Goal: Task Accomplishment & Management: Complete application form

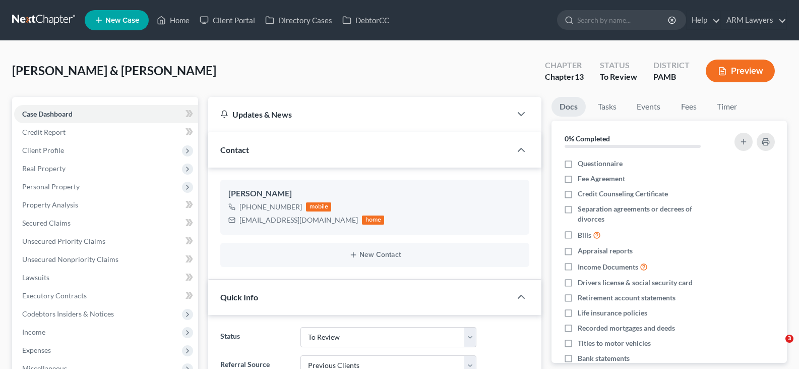
select select "20"
select select "1"
click at [70, 191] on span "Personal Property" at bounding box center [106, 187] width 184 height 18
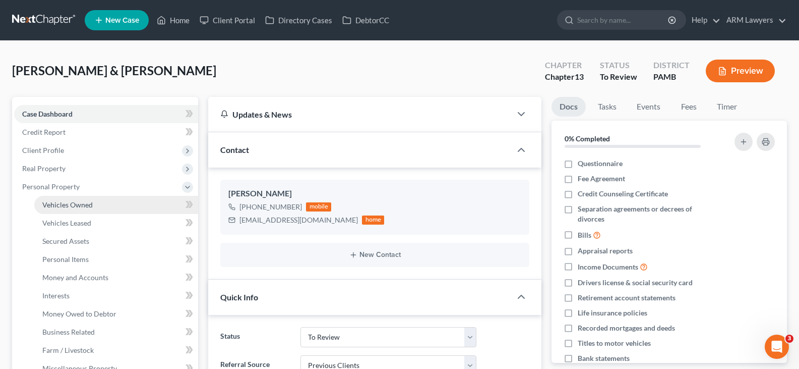
click at [87, 210] on link "Vehicles Owned" at bounding box center [116, 205] width 164 height 18
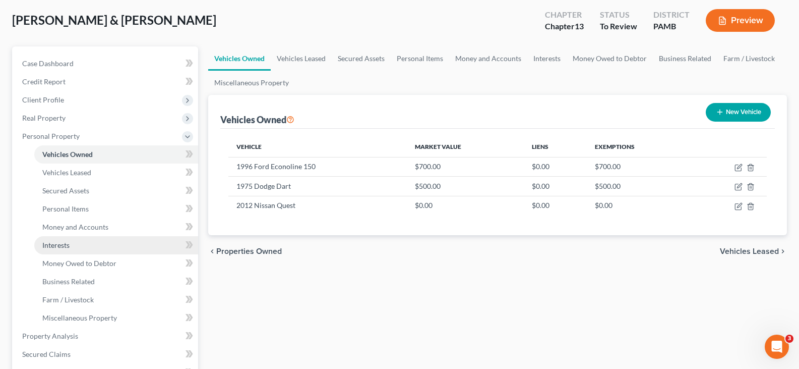
click at [103, 246] on link "Interests" at bounding box center [116, 245] width 164 height 18
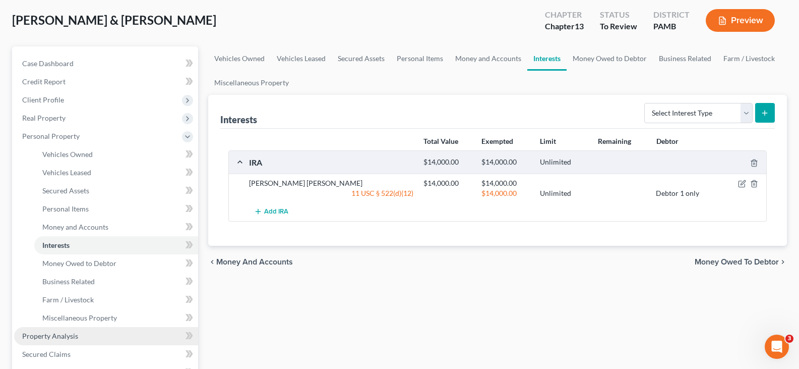
scroll to position [101, 0]
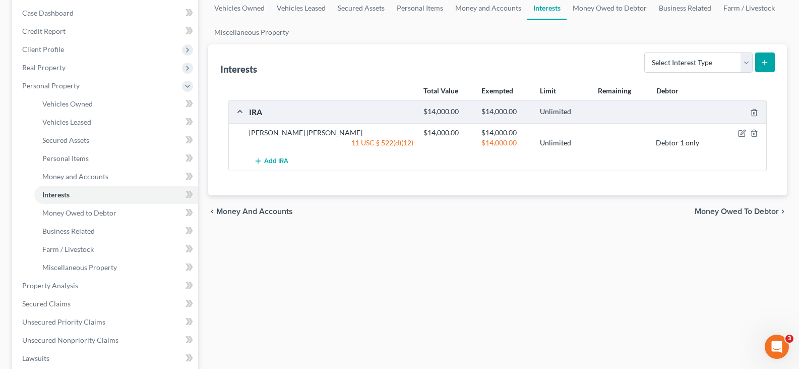
click at [432, 222] on div "chevron_left Money and Accounts Money Owed to Debtor chevron_right" at bounding box center [497, 211] width 579 height 32
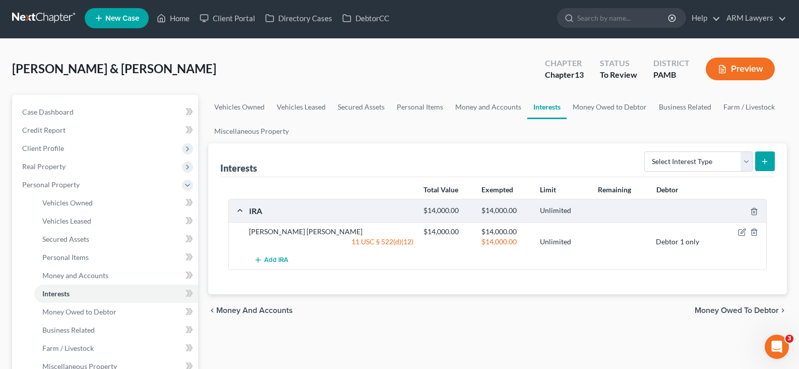
scroll to position [0, 0]
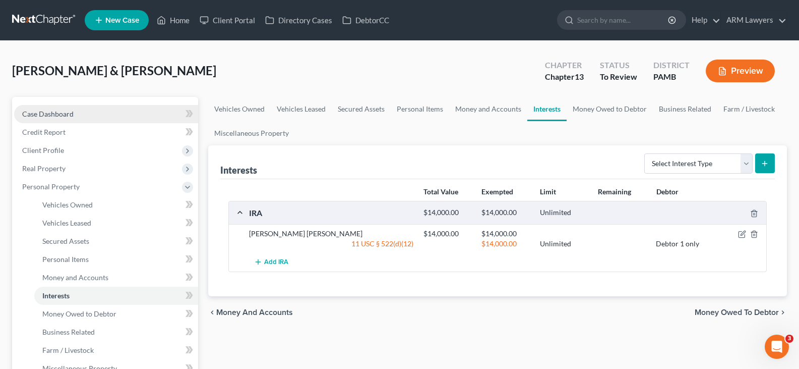
click at [58, 115] on span "Case Dashboard" at bounding box center [47, 113] width 51 height 9
select select "1"
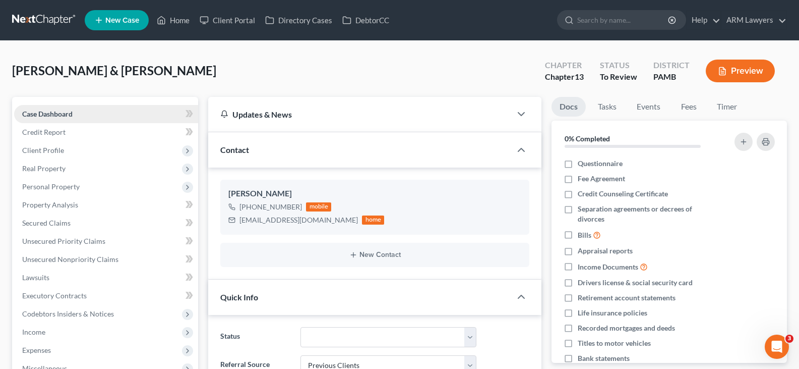
scroll to position [36, 0]
click at [609, 104] on link "Tasks" at bounding box center [607, 107] width 35 height 20
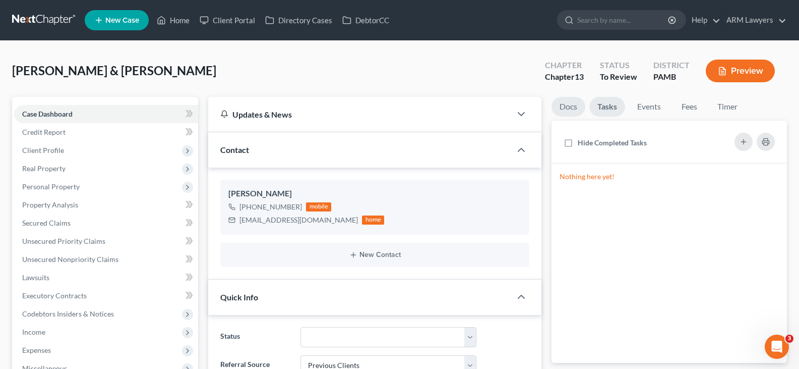
click at [562, 111] on link "Docs" at bounding box center [569, 107] width 34 height 20
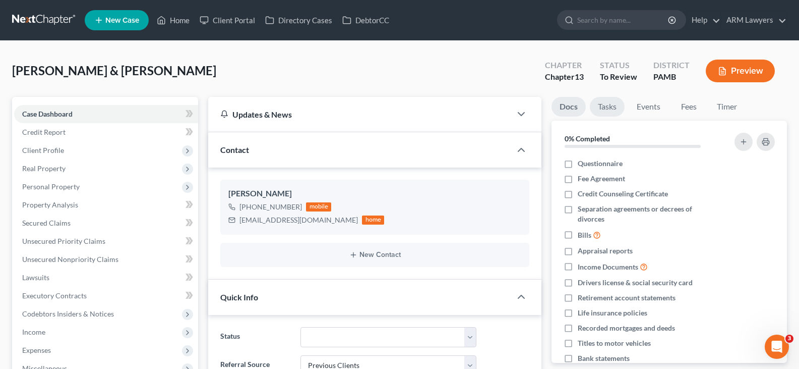
click at [618, 109] on link "Tasks" at bounding box center [607, 107] width 35 height 20
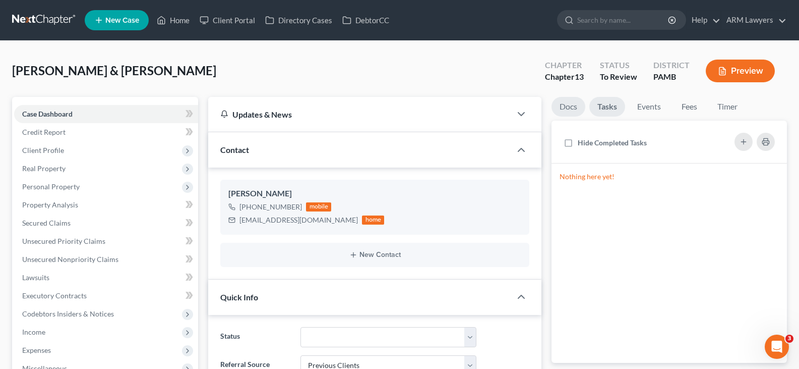
click at [571, 110] on link "Docs" at bounding box center [569, 107] width 34 height 20
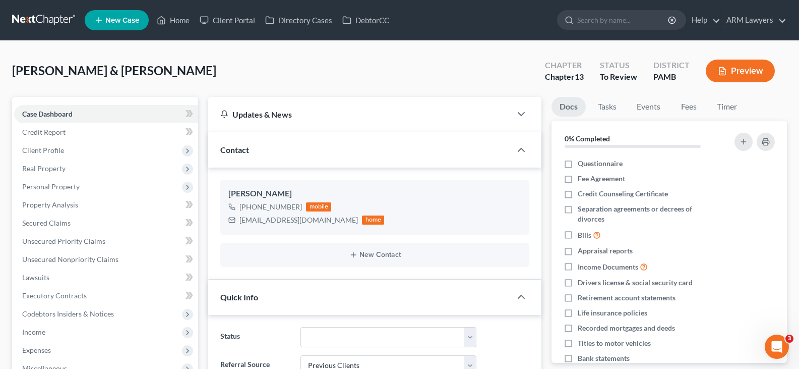
click at [571, 112] on link "Docs" at bounding box center [569, 107] width 34 height 20
click at [596, 107] on link "Tasks" at bounding box center [607, 107] width 35 height 20
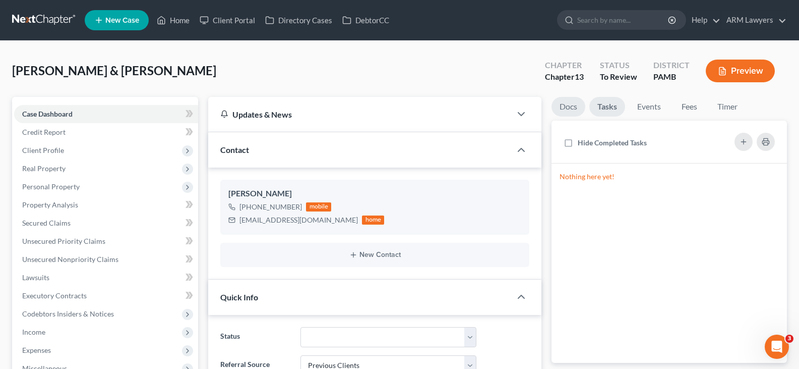
click at [555, 109] on link "Docs" at bounding box center [569, 107] width 34 height 20
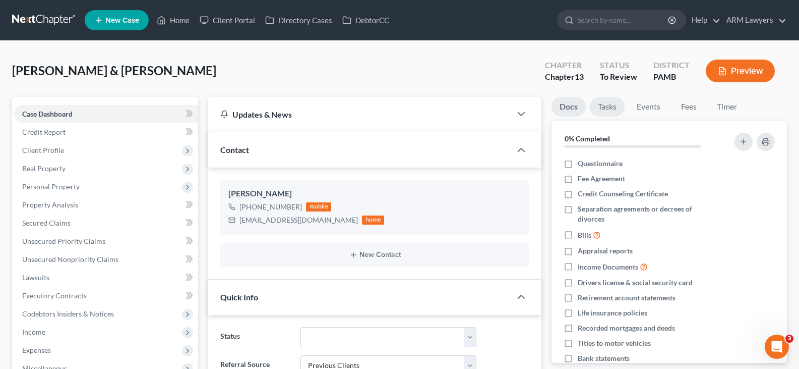
click at [605, 111] on link "Tasks" at bounding box center [607, 107] width 35 height 20
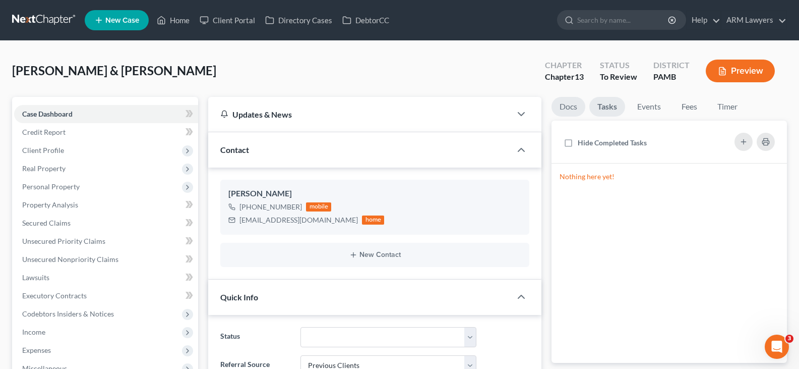
click at [571, 113] on link "Docs" at bounding box center [569, 107] width 34 height 20
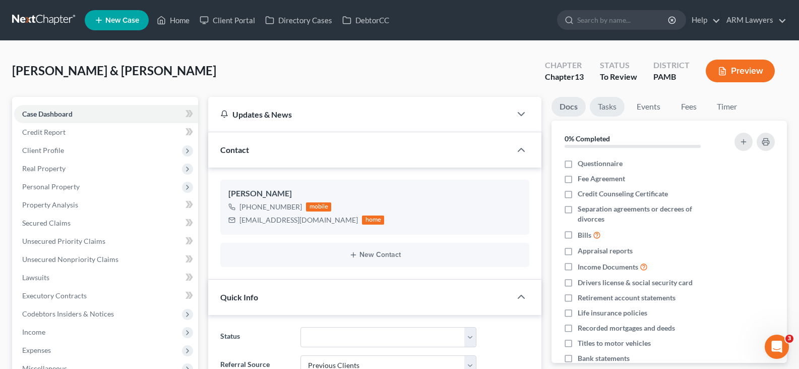
click at [600, 113] on link "Tasks" at bounding box center [607, 107] width 35 height 20
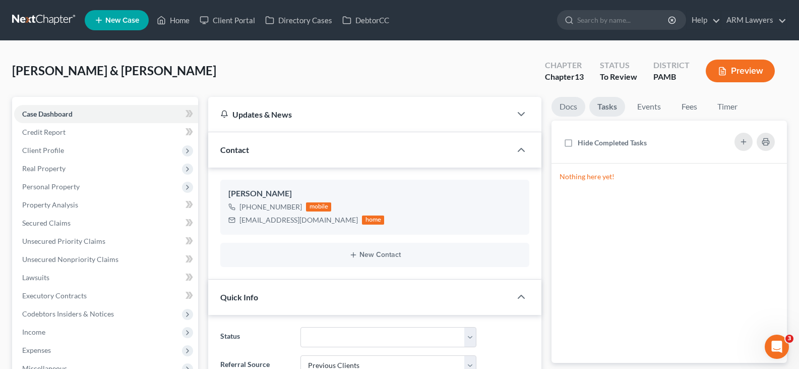
click at [572, 113] on link "Docs" at bounding box center [569, 107] width 34 height 20
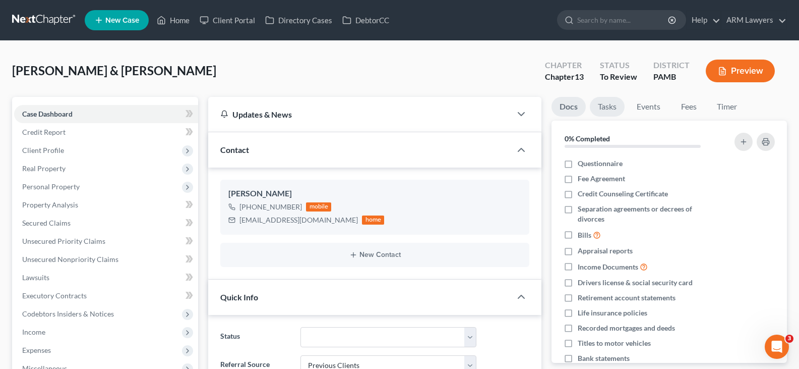
click at [599, 113] on link "Tasks" at bounding box center [607, 107] width 35 height 20
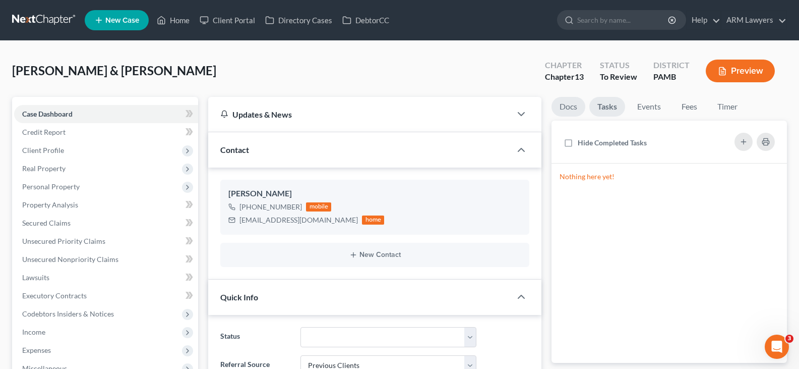
click at [564, 114] on link "Docs" at bounding box center [569, 107] width 34 height 20
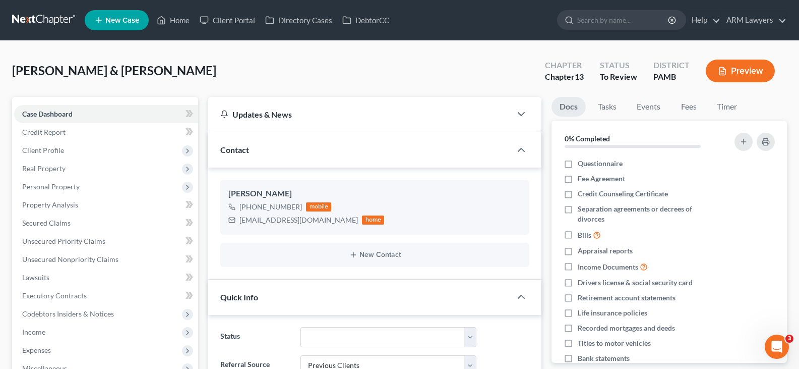
click at [446, 67] on div "Hickey, Stephen & Ruth Upgraded Chapter Chapter 13 Status To Review District PA…" at bounding box center [399, 75] width 775 height 44
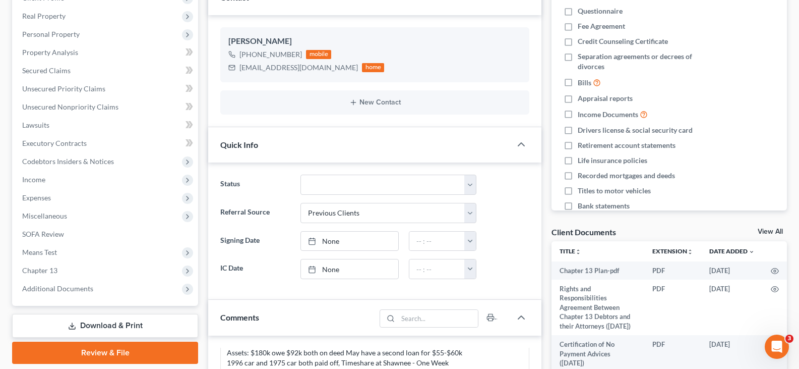
scroll to position [0, 0]
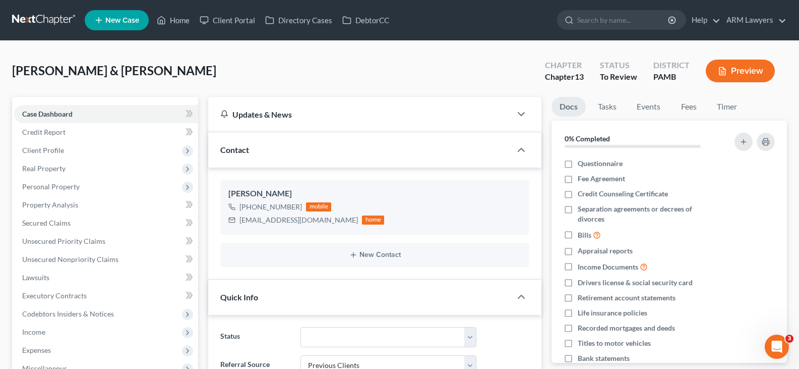
click at [51, 10] on nav "Home New Case Client Portal Directory Cases DebtorCC ARM Lawyers patrick@armlaw…" at bounding box center [399, 20] width 799 height 40
click at [56, 30] on nav "Home New Case Client Portal Directory Cases DebtorCC ARM Lawyers patrick@armlaw…" at bounding box center [399, 20] width 799 height 40
click at [48, 21] on link at bounding box center [44, 20] width 65 height 18
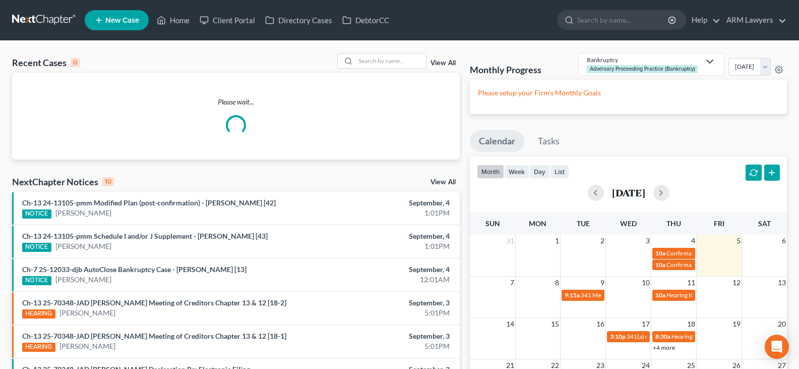
click at [458, 64] on div "View All" at bounding box center [398, 61] width 123 height 16
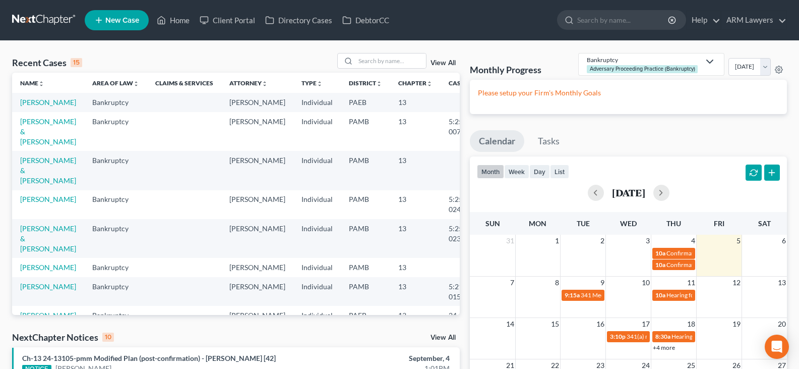
click at [447, 62] on link "View All" at bounding box center [443, 63] width 25 height 7
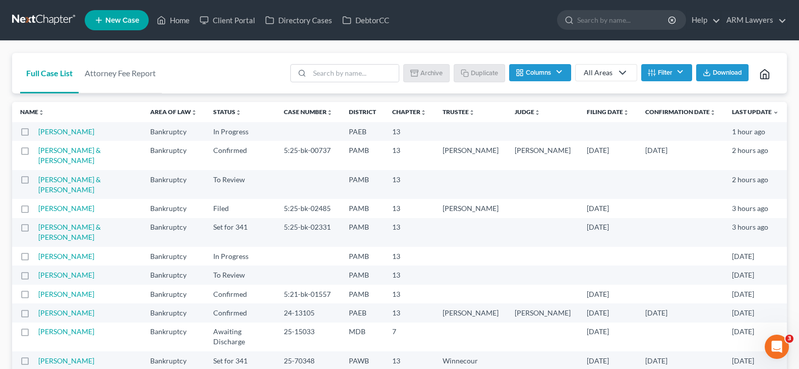
click at [676, 75] on button "Filter" at bounding box center [666, 72] width 51 height 17
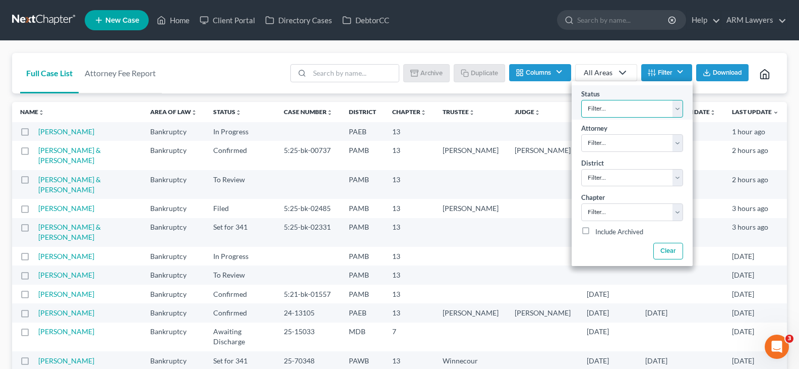
click at [662, 105] on select "Filter... Answer Due Awaiting Confirmation Awaiting Discharge Confirmed Could N…" at bounding box center [632, 109] width 102 height 18
select select "1"
click at [662, 105] on select "Filter... Answer Due Awaiting Confirmation Awaiting Discharge Confirmed Could N…" at bounding box center [632, 109] width 102 height 18
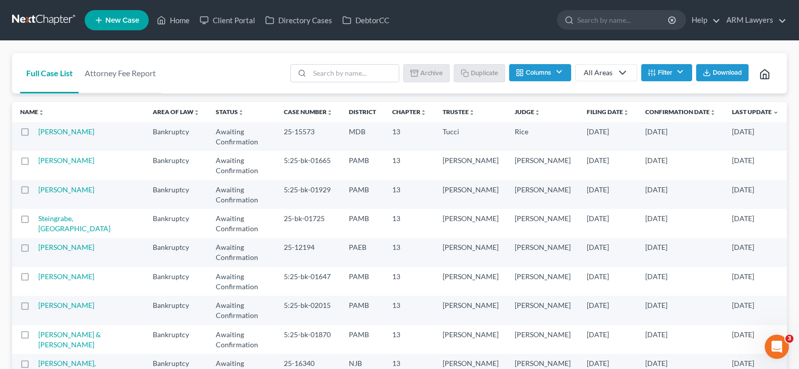
click at [682, 106] on th "Confirmation Date unfold_more expand_more expand_less" at bounding box center [680, 112] width 87 height 20
click at [681, 108] on link "Confirmation Date unfold_more expand_more expand_less" at bounding box center [680, 112] width 71 height 8
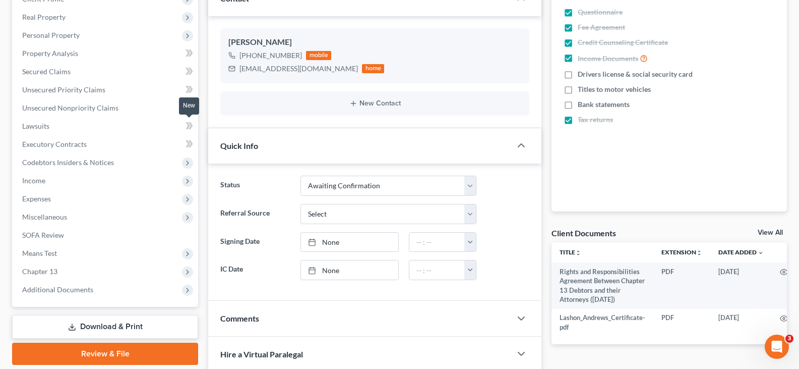
scroll to position [97, 0]
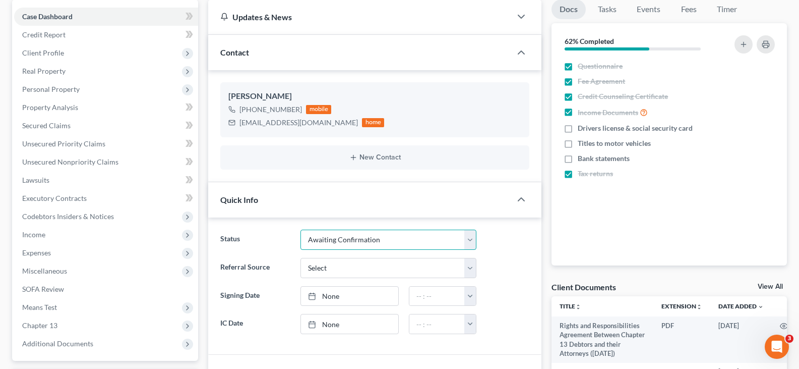
click at [373, 238] on select "Answer Due Awaiting Confirmation Awaiting Discharge Confirmed Could Not Contact…" at bounding box center [389, 239] width 176 height 20
select select "3"
click at [373, 238] on select "Answer Due Awaiting Confirmation Awaiting Discharge Confirmed Could Not Contact…" at bounding box center [389, 239] width 176 height 20
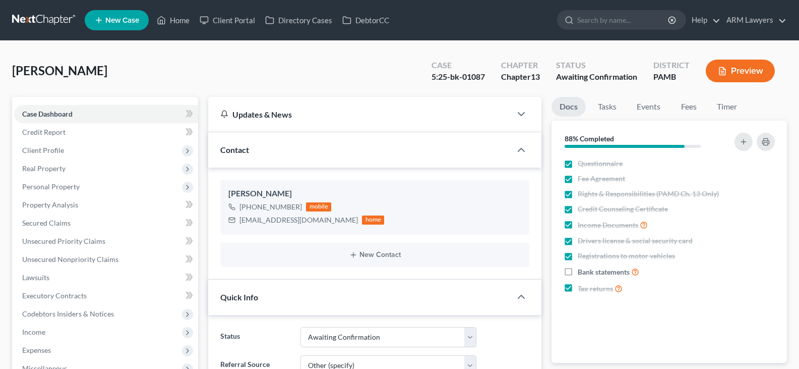
select select "1"
select select "6"
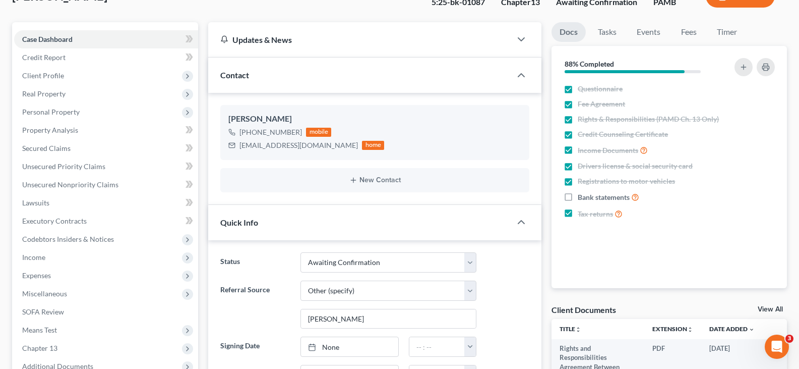
scroll to position [151, 0]
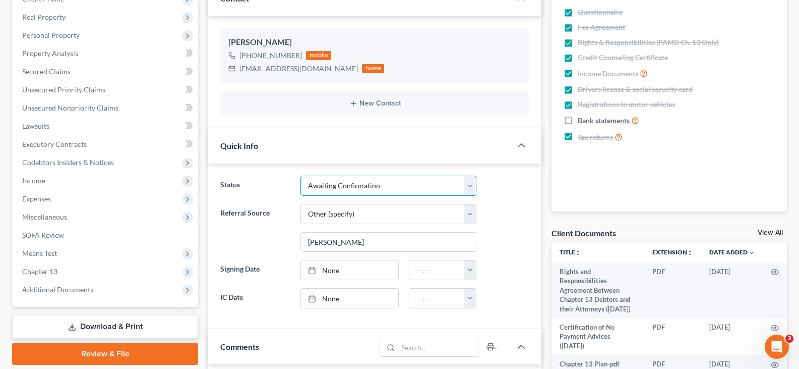
click at [349, 185] on select "Answer Due Awaiting Confirmation Awaiting Discharge Confirmed Could Not Contact…" at bounding box center [389, 185] width 176 height 20
select select "3"
click at [349, 185] on select "Answer Due Awaiting Confirmation Awaiting Discharge Confirmed Could Not Contact…" at bounding box center [389, 185] width 176 height 20
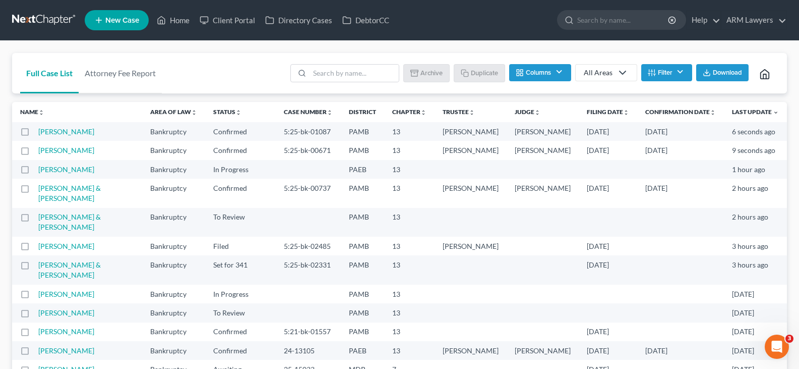
click at [685, 70] on button "Filter" at bounding box center [666, 72] width 51 height 17
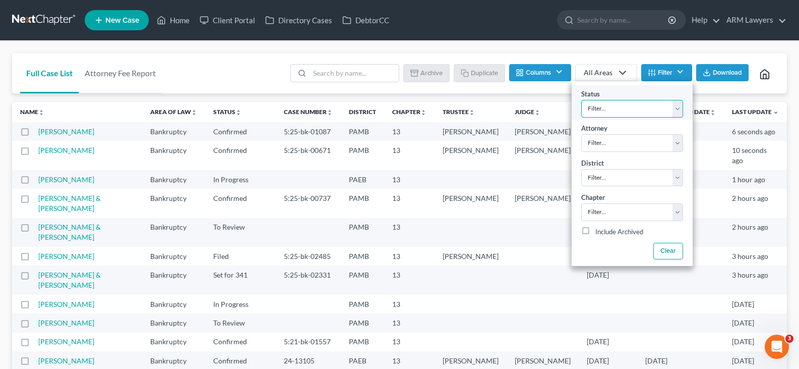
click at [663, 106] on select "Filter... Answer Due Awaiting Confirmation Awaiting Discharge Confirmed Could N…" at bounding box center [632, 109] width 102 height 18
click at [581, 100] on select "Filter... Answer Due Awaiting Confirmation Awaiting Discharge Confirmed Could N…" at bounding box center [632, 109] width 102 height 18
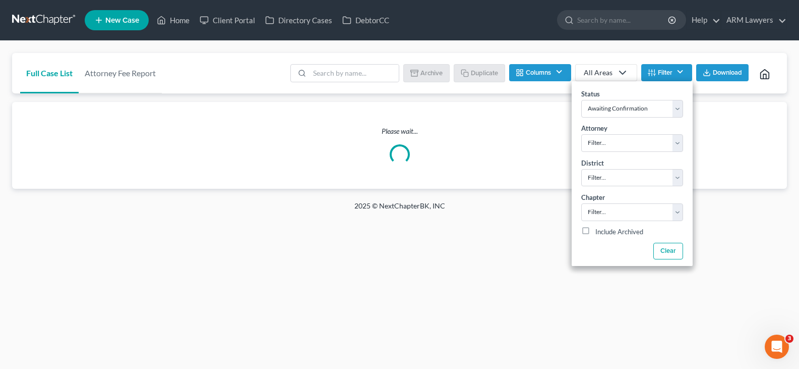
click at [645, 45] on div "Full Case List Attorney Fee Report Batch Download Archive Un-archive Duplicate …" at bounding box center [399, 121] width 799 height 160
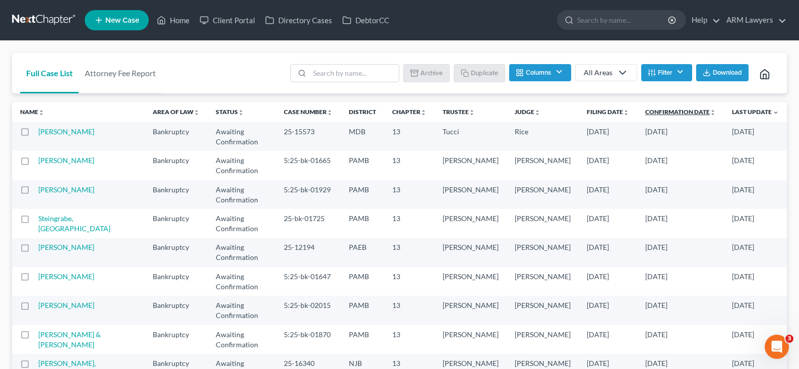
click at [668, 110] on link "Confirmation Date unfold_more expand_more expand_less" at bounding box center [680, 112] width 71 height 8
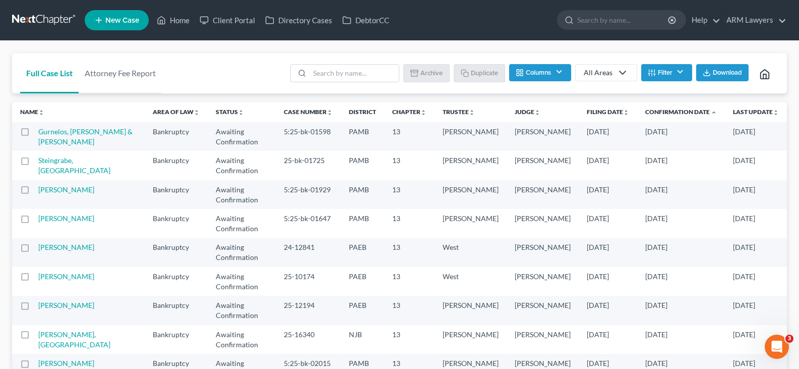
click at [650, 74] on icon "button" at bounding box center [652, 73] width 8 height 8
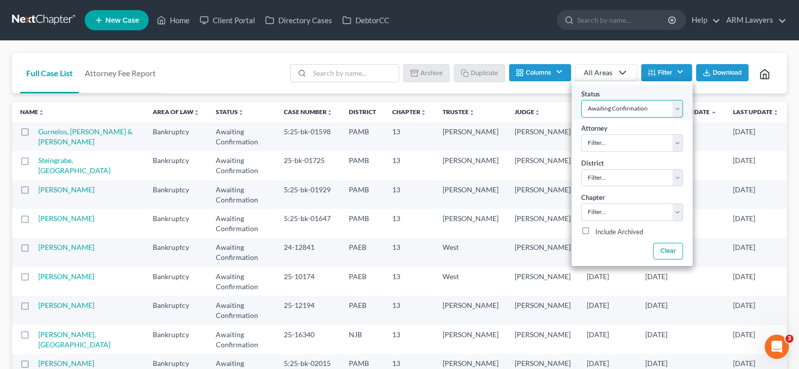
click at [665, 106] on select "Filter... Answer Due Awaiting Confirmation Awaiting Discharge Confirmed Could N…" at bounding box center [632, 109] width 102 height 18
select select "18"
click at [664, 107] on select "Filter... Answer Due Awaiting Confirmation Awaiting Discharge Confirmed Could N…" at bounding box center [632, 109] width 102 height 18
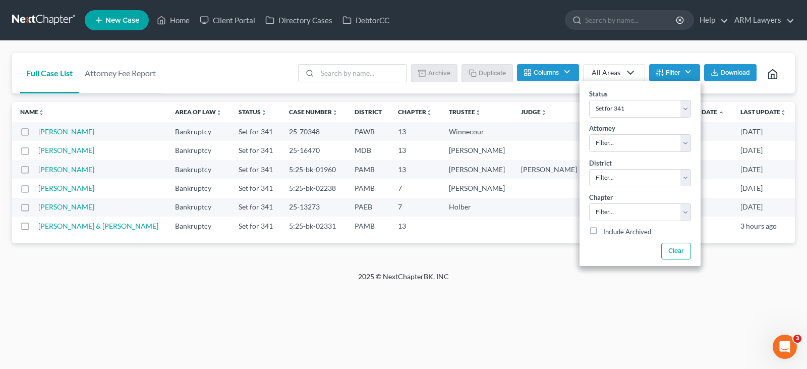
click at [541, 313] on div "Home New Case Client Portal Directory Cases DebtorCC ARM Lawyers patrick@armlaw…" at bounding box center [403, 184] width 807 height 369
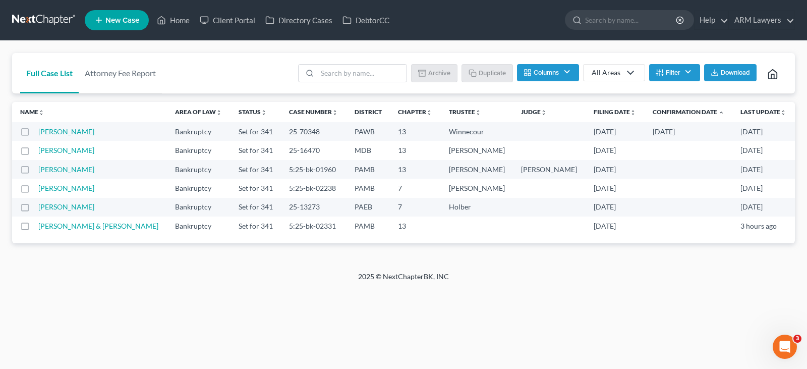
click at [683, 73] on button "Filter" at bounding box center [674, 72] width 51 height 17
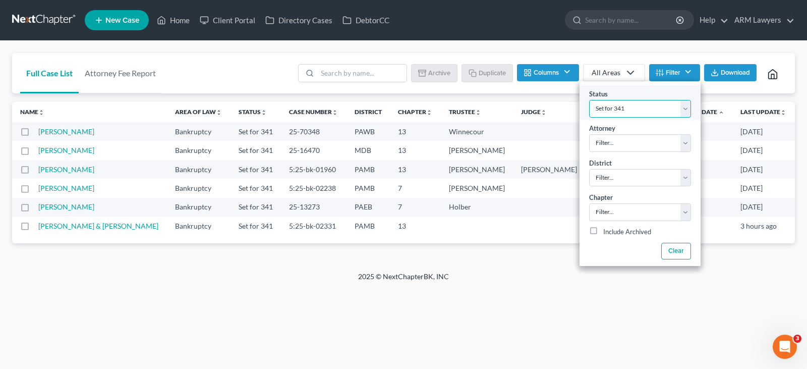
click at [660, 101] on select "Filter... Answer Due Awaiting Confirmation Awaiting Discharge Confirmed Could N…" at bounding box center [640, 109] width 102 height 18
click at [659, 103] on select "Filter... Answer Due Awaiting Confirmation Awaiting Discharge Confirmed Could N…" at bounding box center [640, 109] width 102 height 18
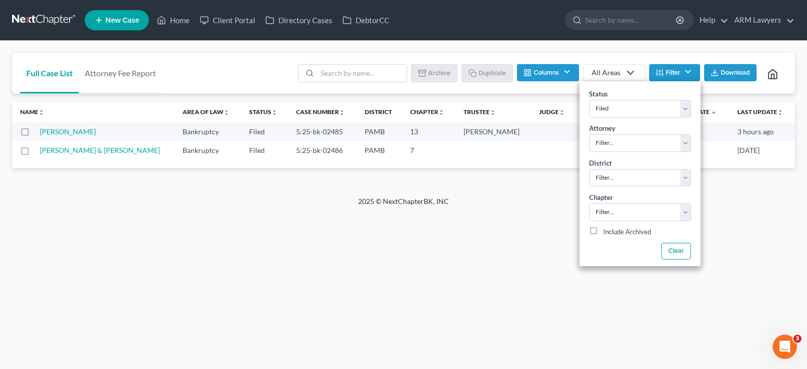
click at [241, 215] on div "Home New Case Client Portal Directory Cases DebtorCC ARM Lawyers patrick@armlaw…" at bounding box center [403, 184] width 807 height 369
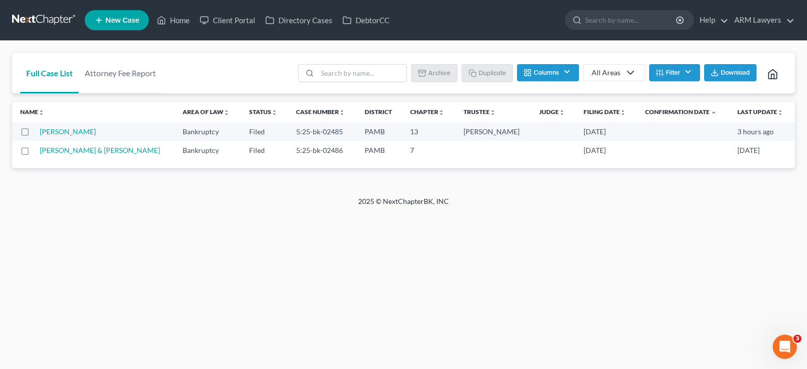
click at [688, 68] on button "Filter" at bounding box center [674, 72] width 51 height 17
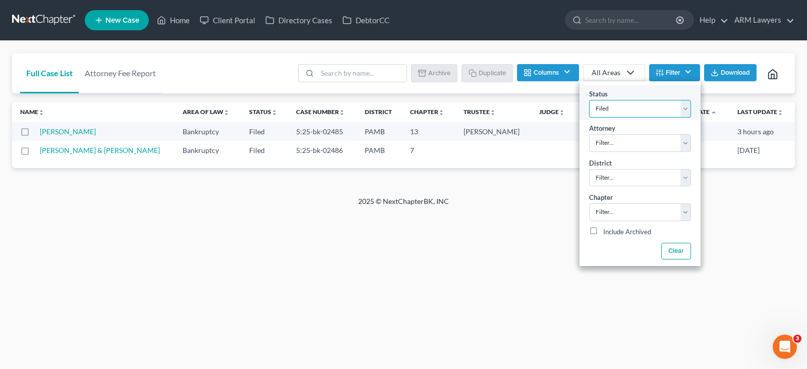
click at [643, 106] on select "Filter... Answer Due Awaiting Confirmation Awaiting Discharge Confirmed Could N…" at bounding box center [640, 109] width 102 height 18
select select "1"
click at [643, 106] on select "Filter... Answer Due Awaiting Confirmation Awaiting Discharge Confirmed Could N…" at bounding box center [640, 109] width 102 height 18
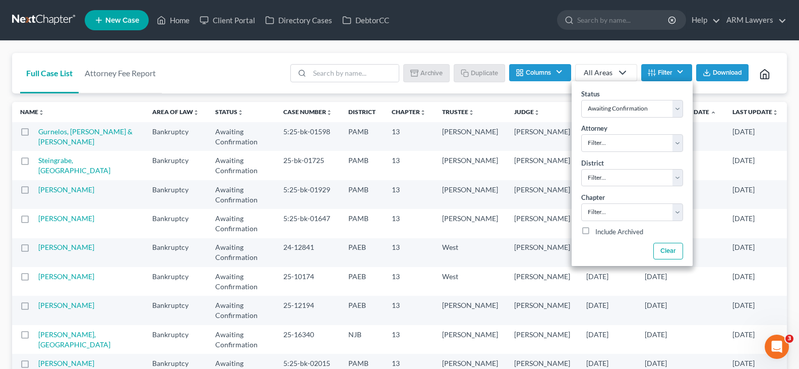
click at [306, 52] on div "Full Case List Attorney Fee Report Batch Download Archive Un-archive Duplicate …" at bounding box center [399, 288] width 799 height 494
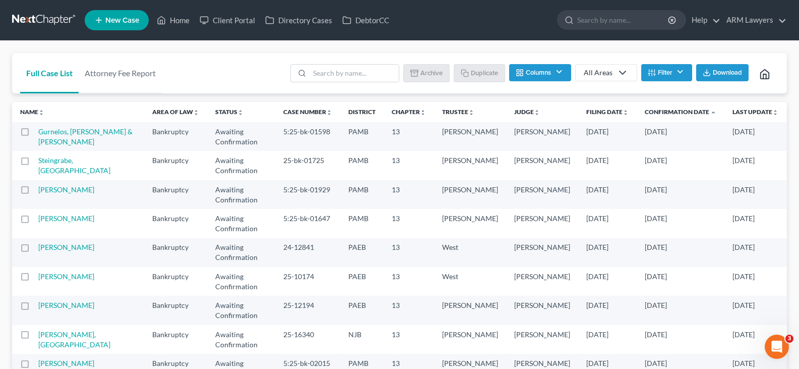
scroll to position [50, 0]
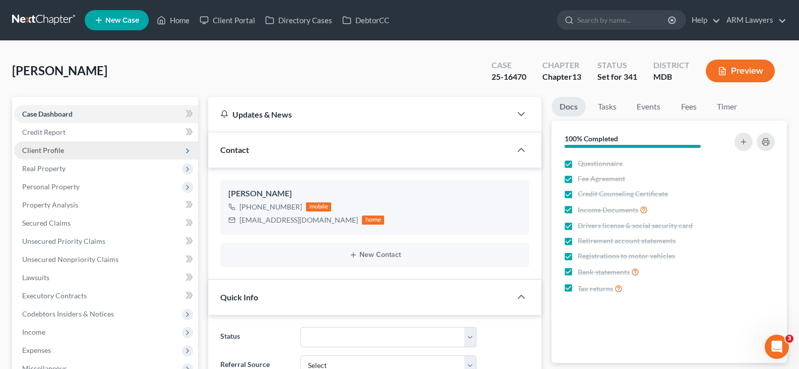
click at [116, 146] on span "Client Profile" at bounding box center [106, 150] width 184 height 18
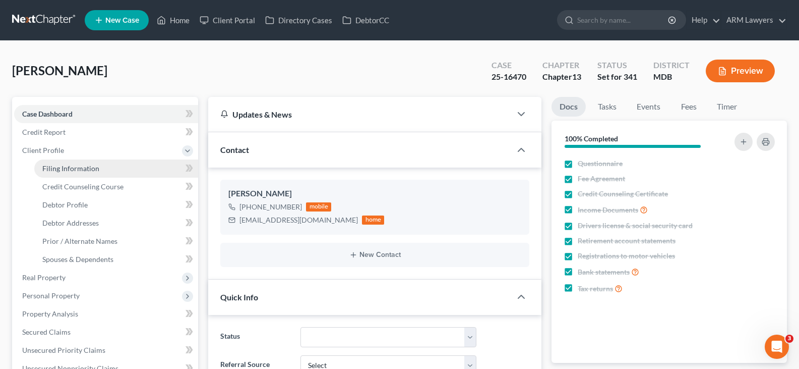
click at [76, 171] on span "Filing Information" at bounding box center [70, 168] width 57 height 9
select select "1"
select select "0"
select select "3"
select select "38"
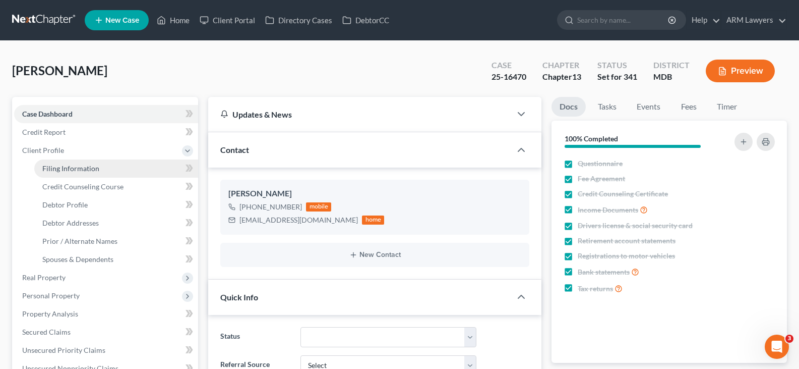
select select "21"
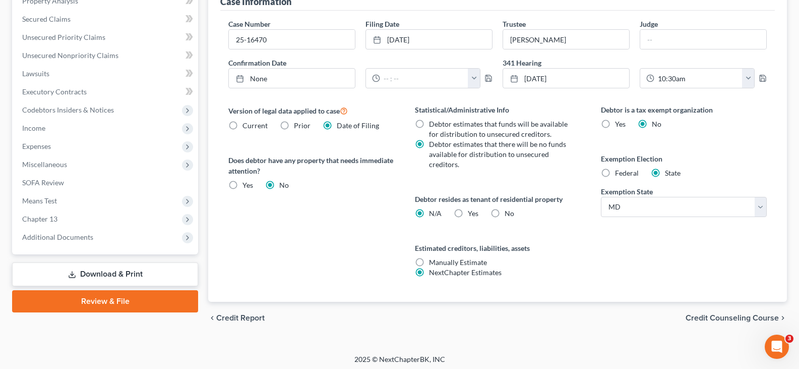
scroll to position [316, 0]
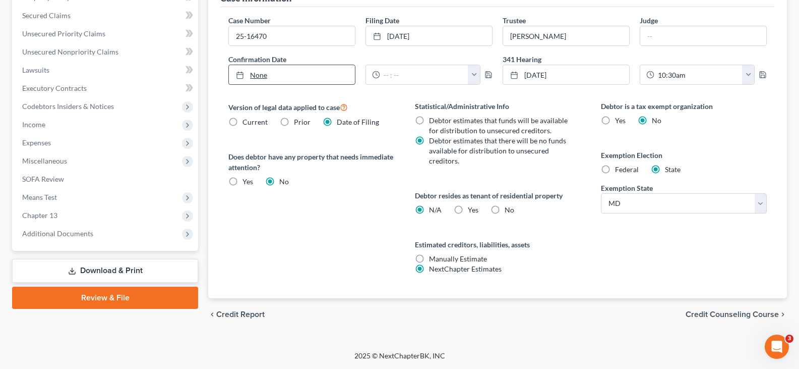
type input "9/5/2025"
click at [267, 78] on link "None" at bounding box center [292, 74] width 126 height 19
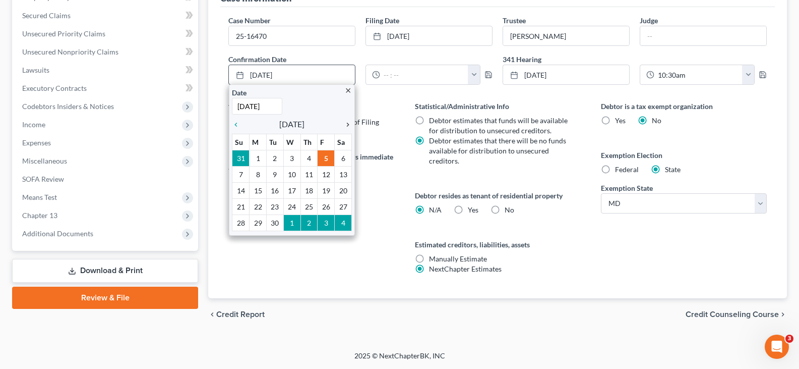
click at [343, 122] on icon "chevron_right" at bounding box center [345, 125] width 13 height 8
click at [344, 122] on icon "chevron_right" at bounding box center [345, 125] width 13 height 8
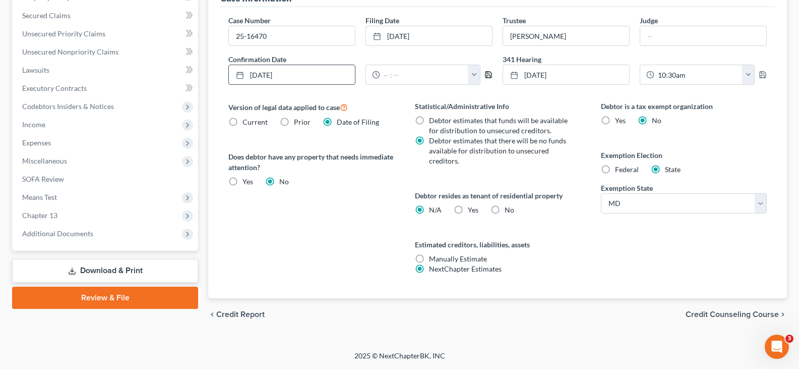
click at [487, 72] on polyline "button" at bounding box center [488, 73] width 3 height 2
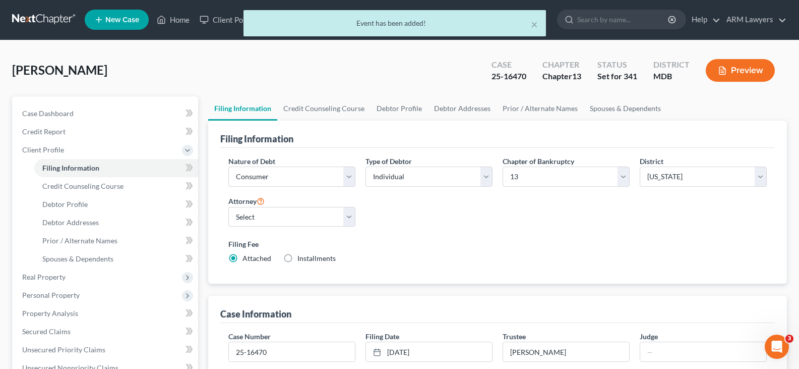
scroll to position [0, 0]
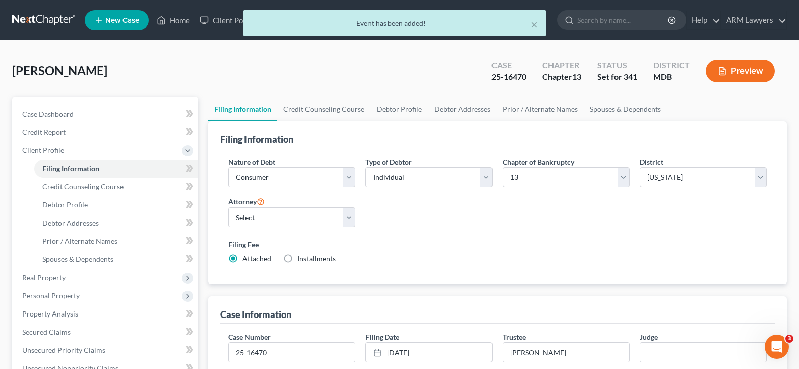
click at [43, 17] on div "× Event has been added!" at bounding box center [394, 25] width 799 height 31
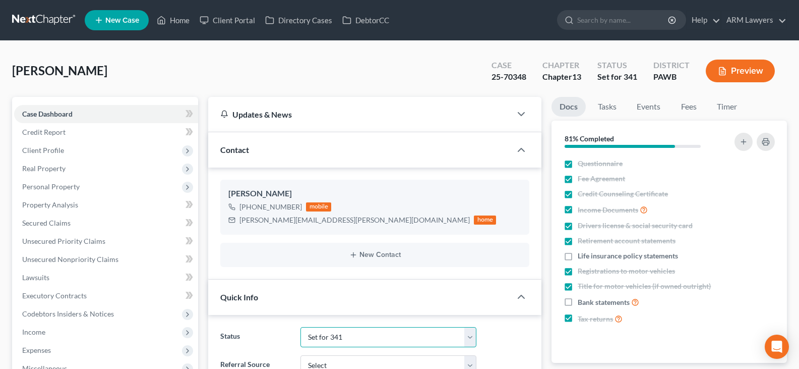
click at [331, 334] on select "Answer Due Awaiting Confirmation Awaiting Discharge Confirmed Could Not Contact…" at bounding box center [389, 337] width 176 height 20
select select "1"
click at [331, 334] on select "Answer Due Awaiting Confirmation Awaiting Discharge Confirmed Could Not Contact…" at bounding box center [389, 337] width 176 height 20
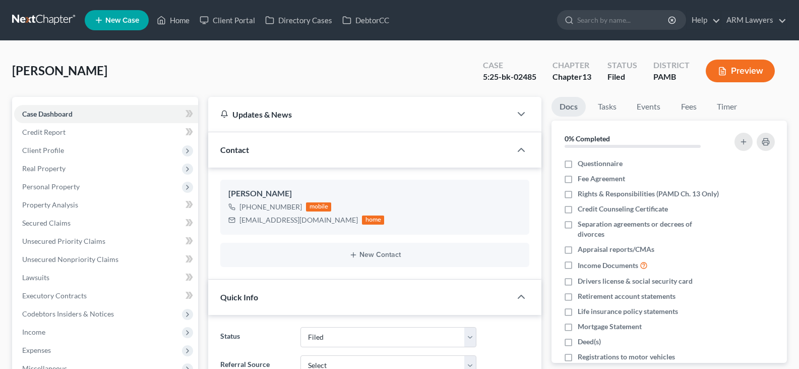
select select "8"
click at [65, 151] on span "Client Profile" at bounding box center [106, 150] width 184 height 18
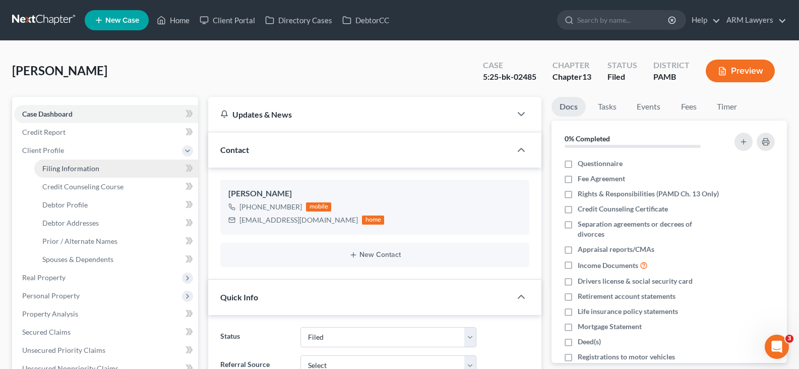
click at [63, 167] on span "Filing Information" at bounding box center [70, 168] width 57 height 9
select select "1"
select select "0"
select select "3"
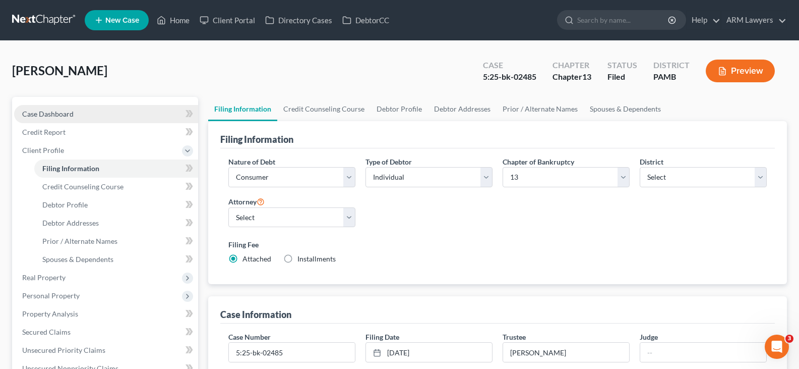
click at [81, 108] on link "Case Dashboard" at bounding box center [106, 114] width 184 height 18
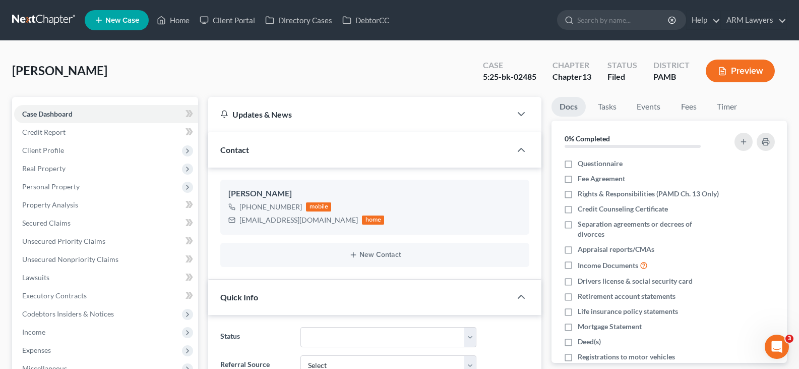
scroll to position [130, 0]
